Goal: Task Accomplishment & Management: Manage account settings

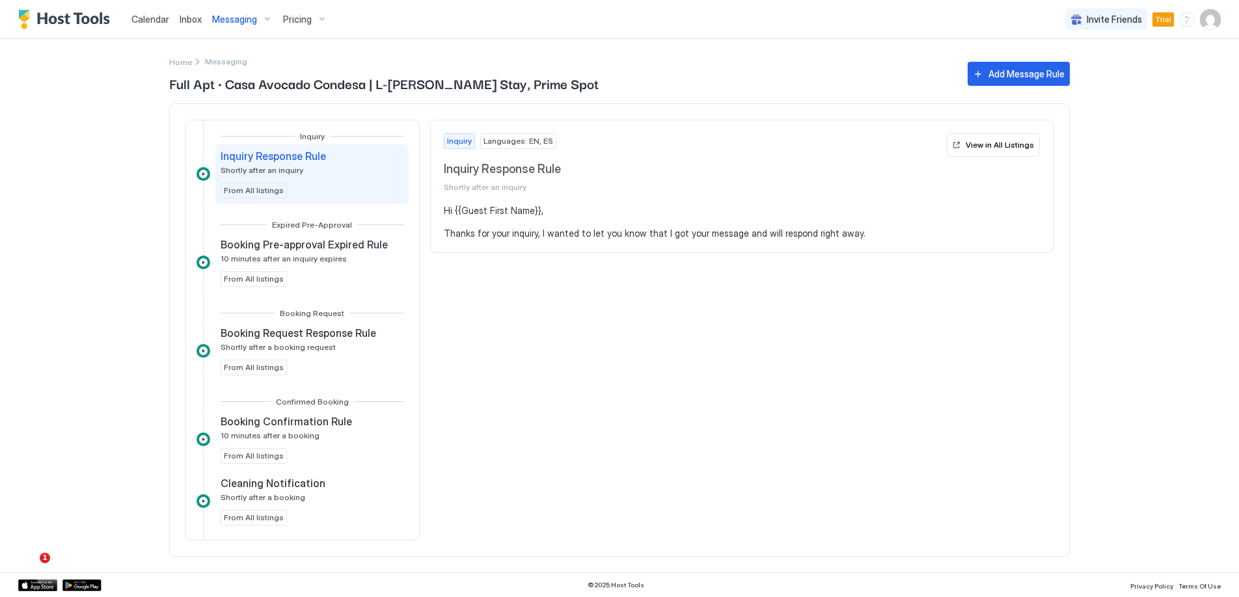
click at [284, 22] on span "Pricing" at bounding box center [297, 20] width 29 height 12
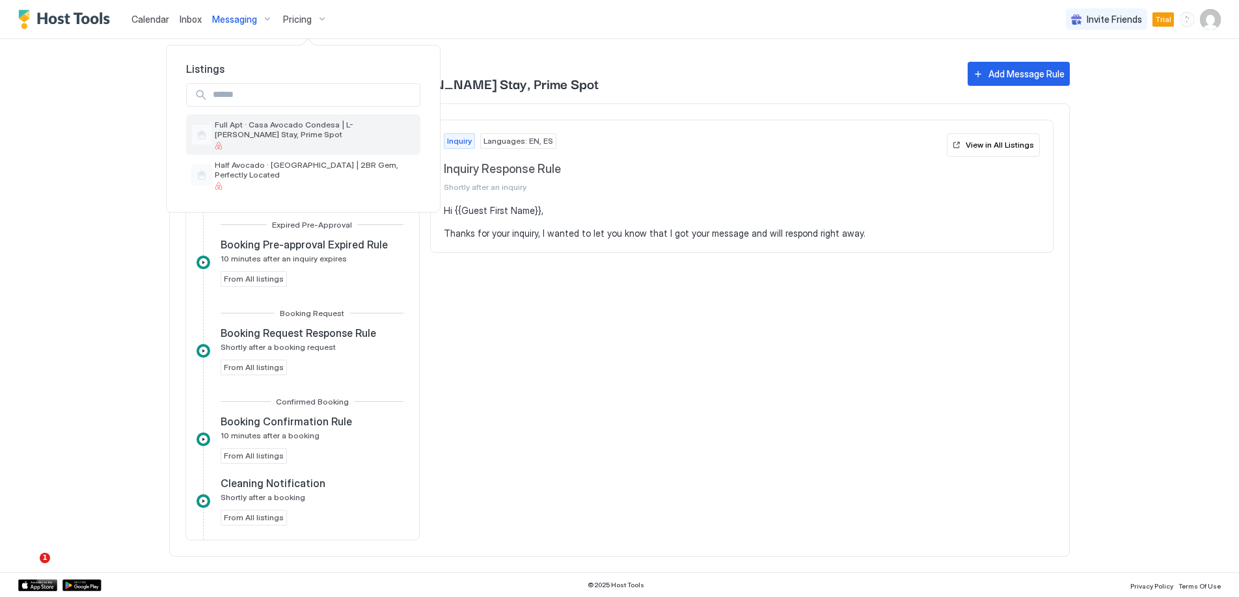
click at [299, 134] on span "Full Apt · Casa Avocado Condesa | L-[PERSON_NAME] Stay, Prime Spot" at bounding box center [315, 130] width 200 height 20
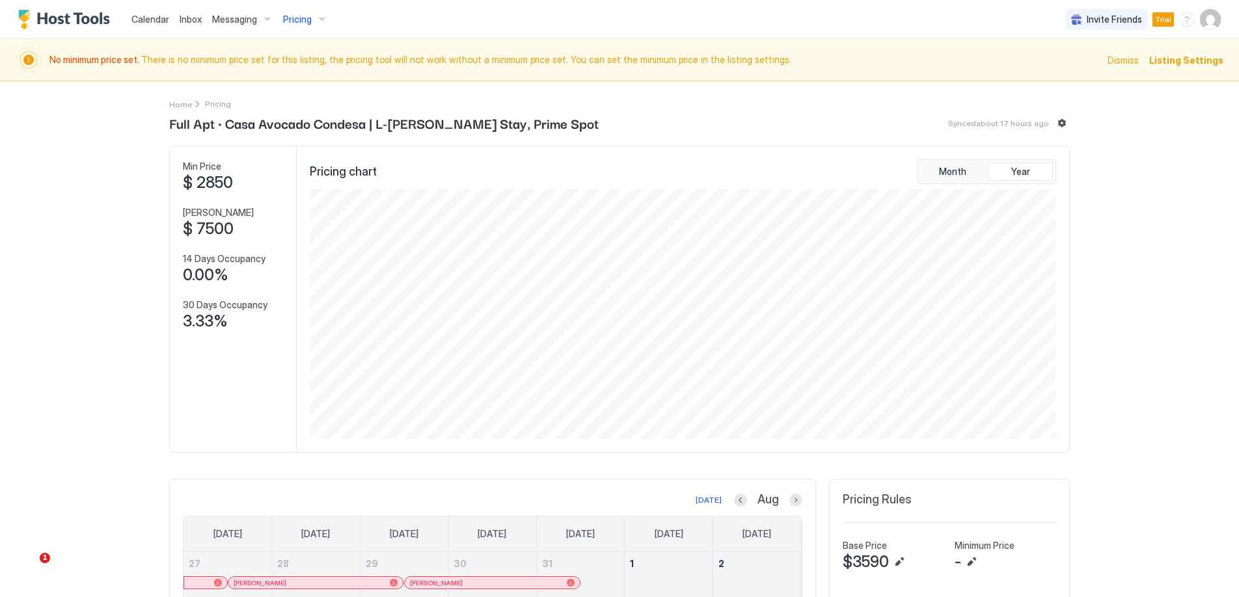
click at [225, 20] on span "Messaging" at bounding box center [234, 20] width 45 height 12
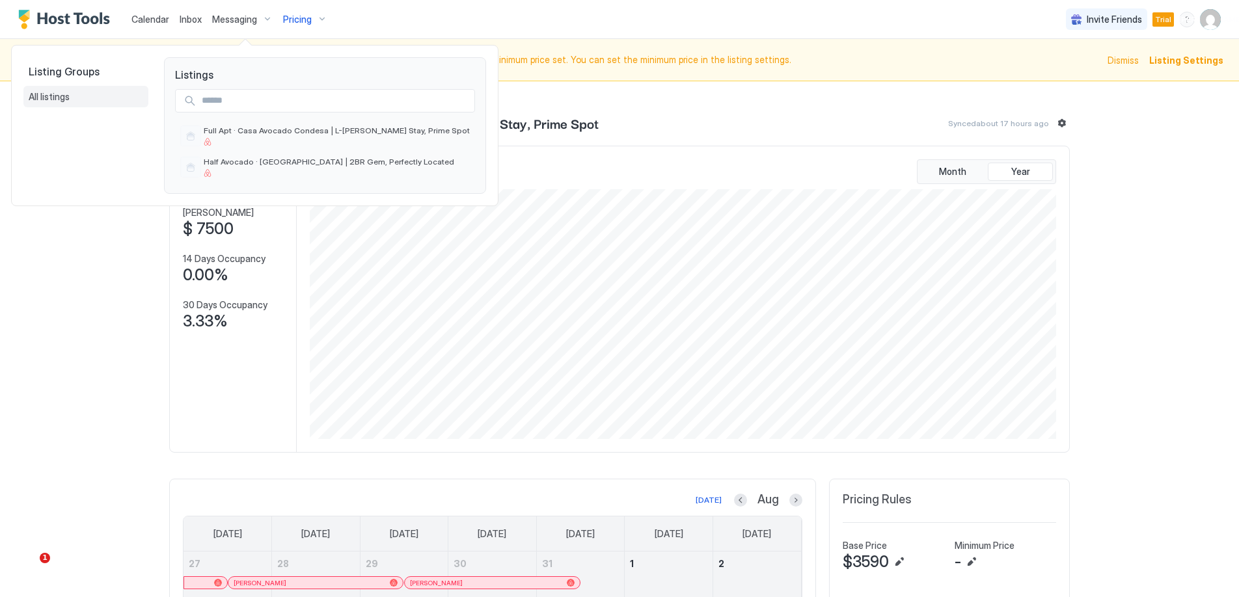
click at [42, 93] on span "All listings" at bounding box center [49, 97] width 41 height 12
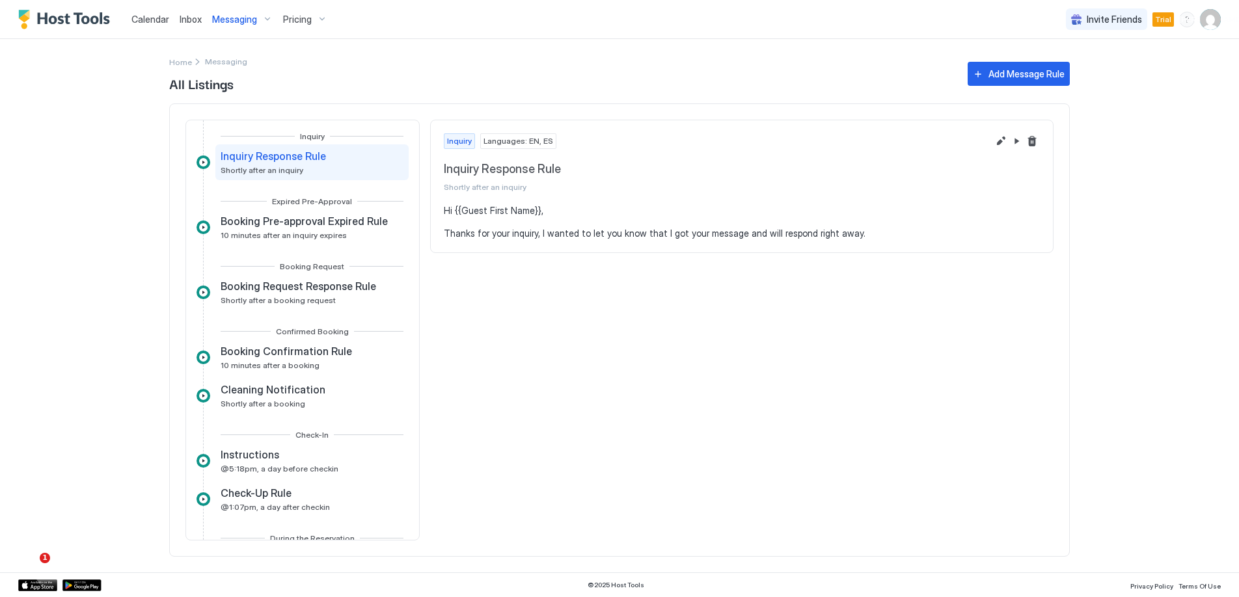
click at [551, 351] on div "Inquiry Languages: EN, ES Inquiry Response Rule Shortly after an inquiry Hi {{G…" at bounding box center [742, 330] width 624 height 421
click at [333, 146] on div "Inquiry Response Rule Shortly after an inquiry" at bounding box center [311, 162] width 193 height 36
click at [368, 167] on div "Inquiry Response Rule Shortly after an inquiry" at bounding box center [312, 162] width 183 height 25
click at [494, 236] on pre "Hi {{Guest First Name}}, Thanks for your inquiry, I wanted to let you know that…" at bounding box center [742, 222] width 596 height 34
click at [611, 242] on section "Hi {{Guest First Name}}, Thanks for your inquiry, I wanted to let you know that…" at bounding box center [742, 229] width 622 height 48
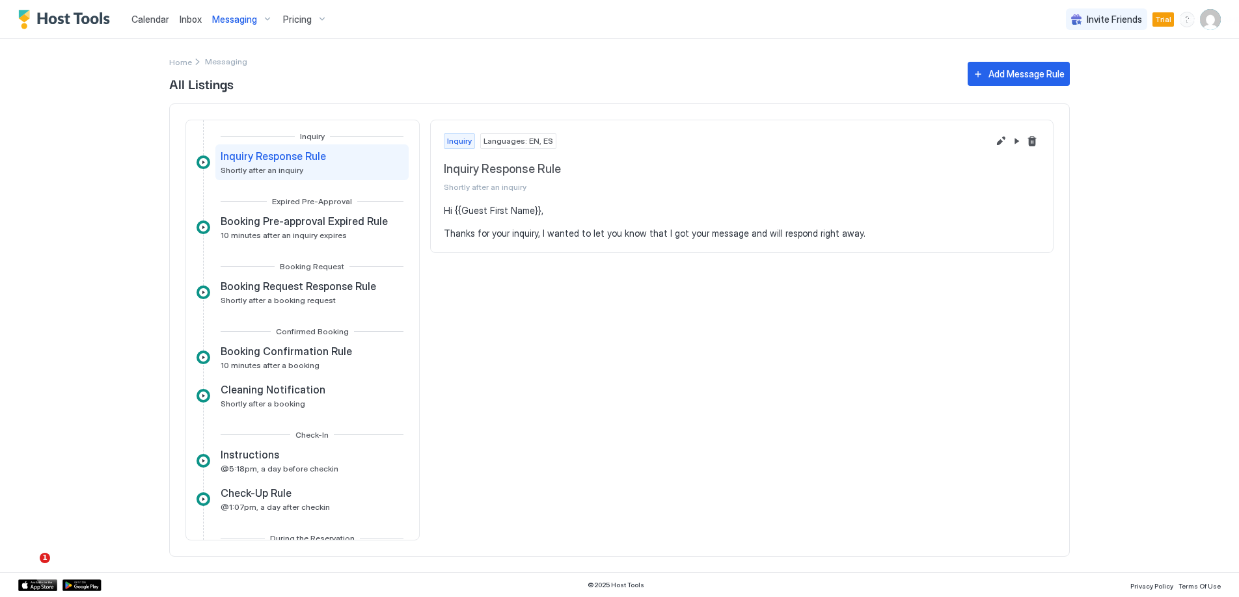
click at [639, 204] on div "Inquiry Languages: EN, ES Inquiry Response Rule Shortly after an inquiry Hi {{G…" at bounding box center [742, 186] width 624 height 133
